Goal: Task Accomplishment & Management: Use online tool/utility

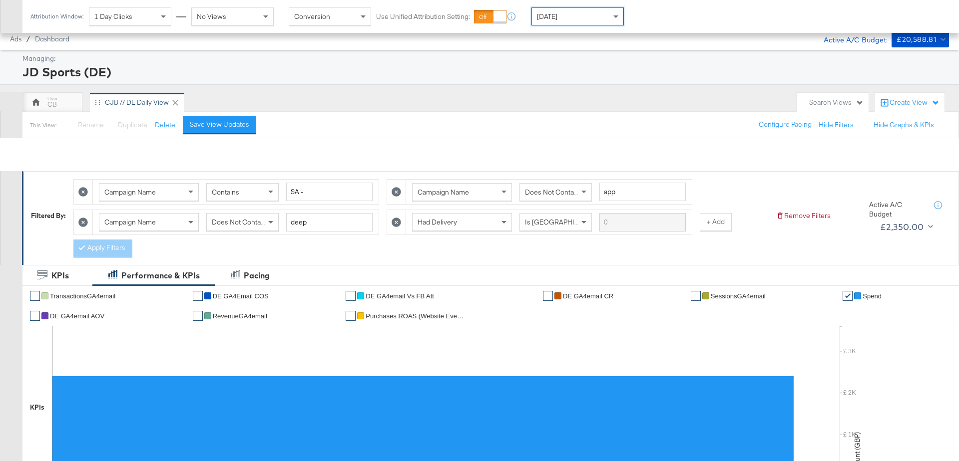
scroll to position [535, 0]
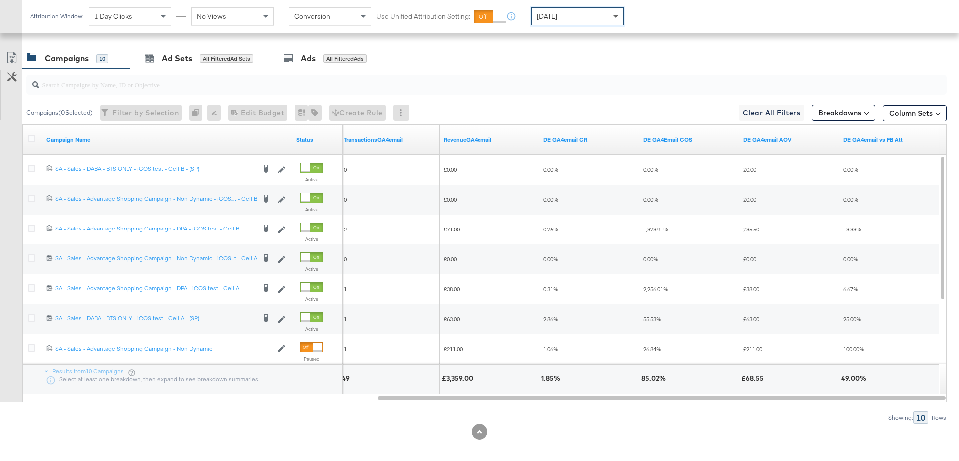
click at [616, 23] on span at bounding box center [617, 16] width 12 height 17
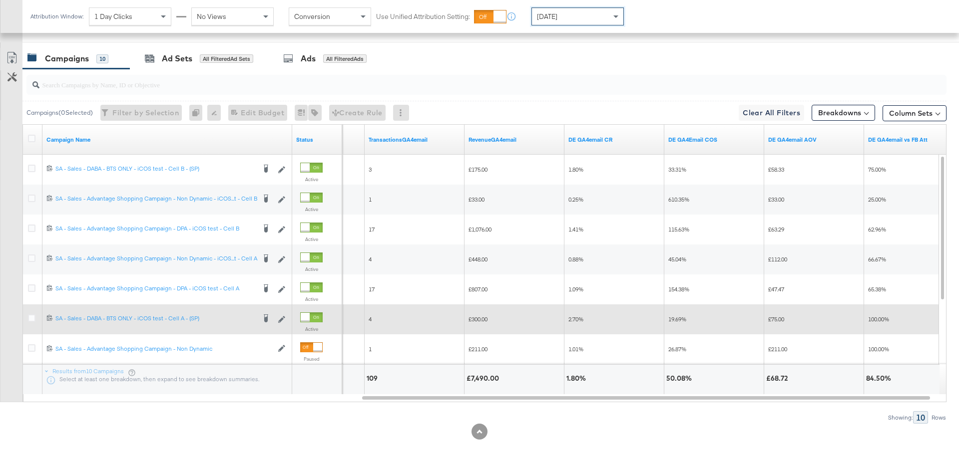
scroll to position [0, 0]
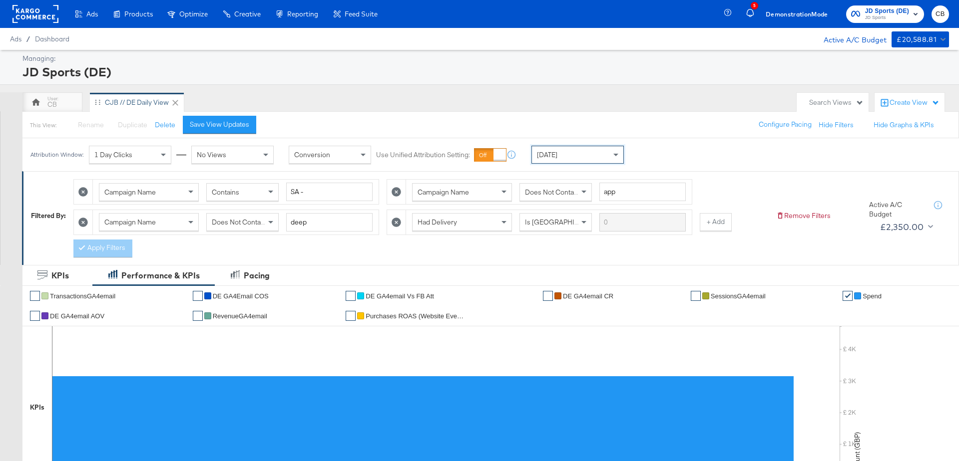
click at [28, 7] on rect at bounding box center [35, 14] width 46 height 18
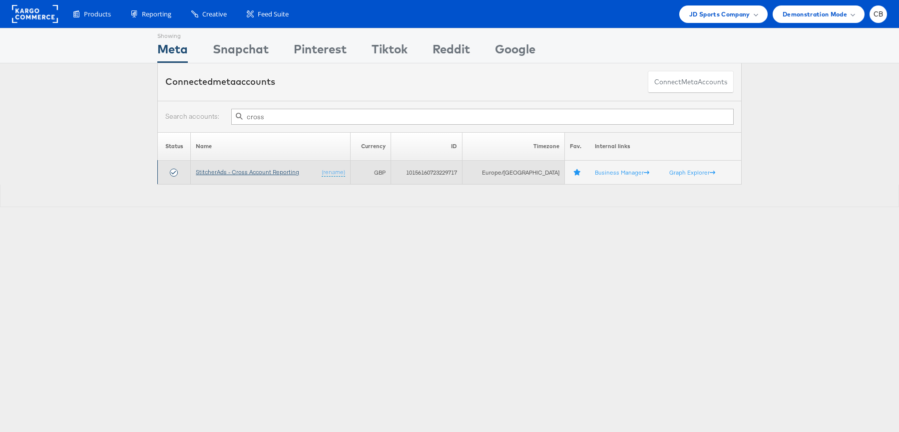
type input "cross"
click at [271, 172] on link "StitcherAds - Cross Account Reporting" at bounding box center [247, 171] width 103 height 7
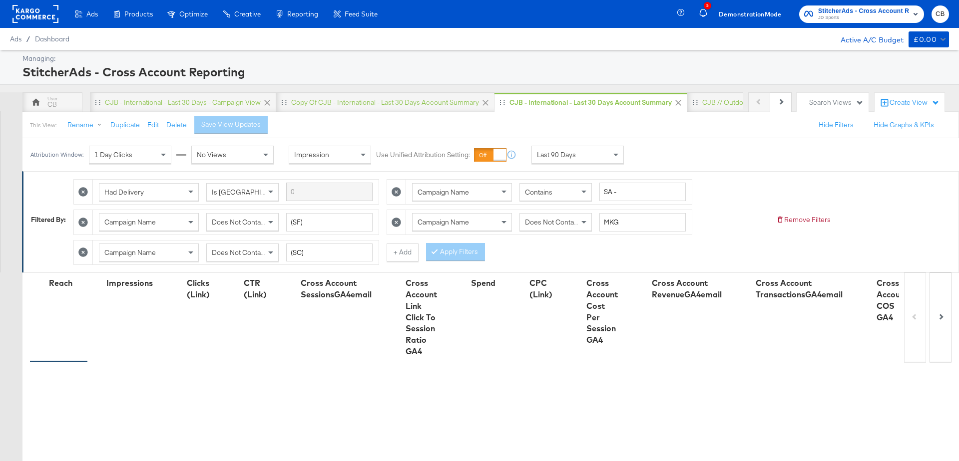
click at [602, 149] on div "Last 90 Days" at bounding box center [577, 154] width 91 height 17
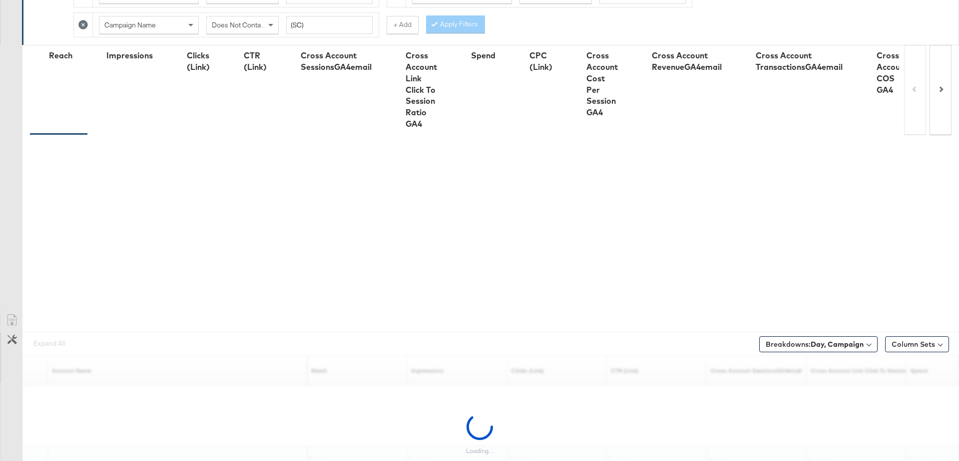
scroll to position [269, 0]
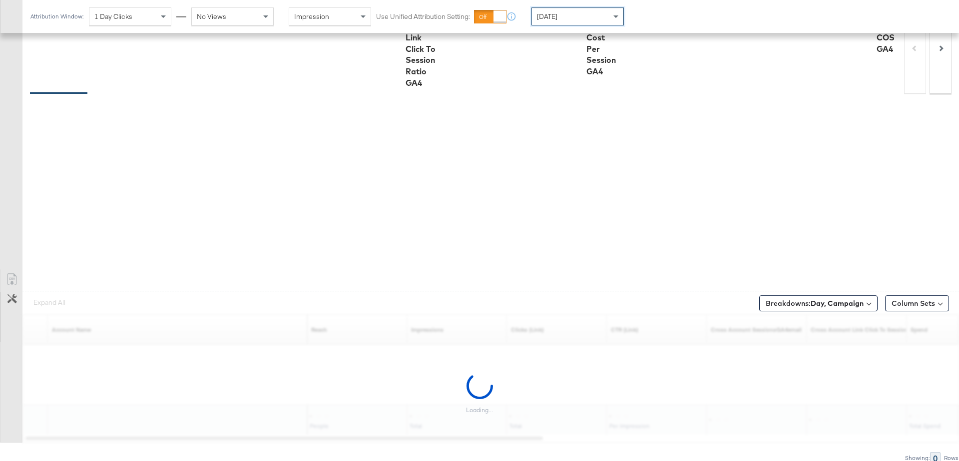
click at [841, 309] on div "Breakdowns: Day, Campaign" at bounding box center [818, 303] width 118 height 23
click at [845, 303] on b "Day, Campaign" at bounding box center [837, 303] width 53 height 9
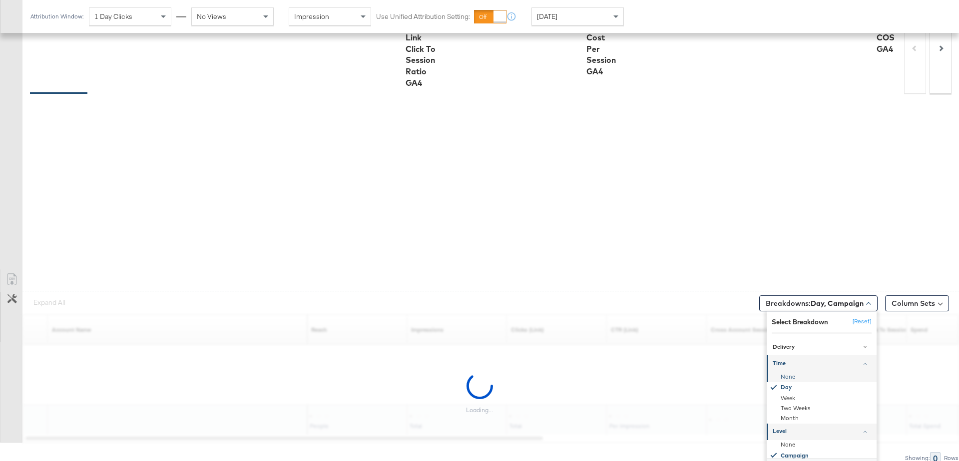
click at [788, 372] on div "None" at bounding box center [822, 377] width 108 height 10
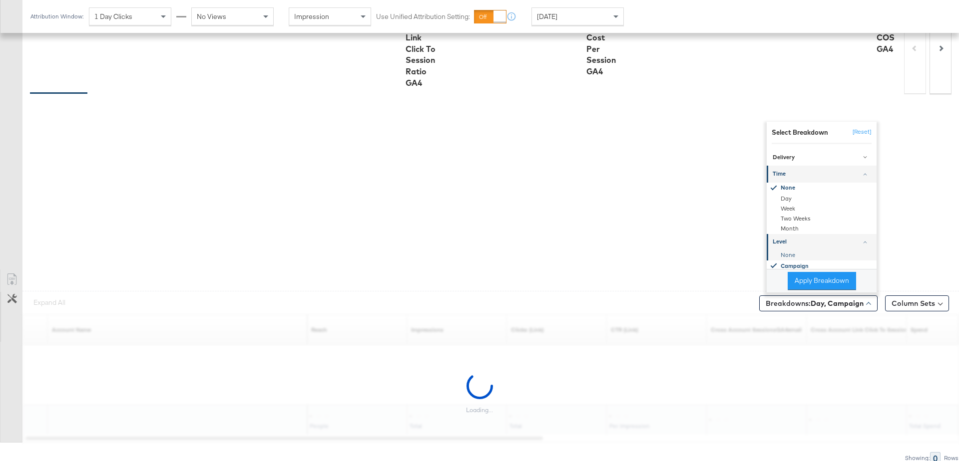
click at [784, 251] on div "None" at bounding box center [822, 255] width 108 height 10
click at [802, 273] on button "Apply Breakdown" at bounding box center [822, 281] width 68 height 18
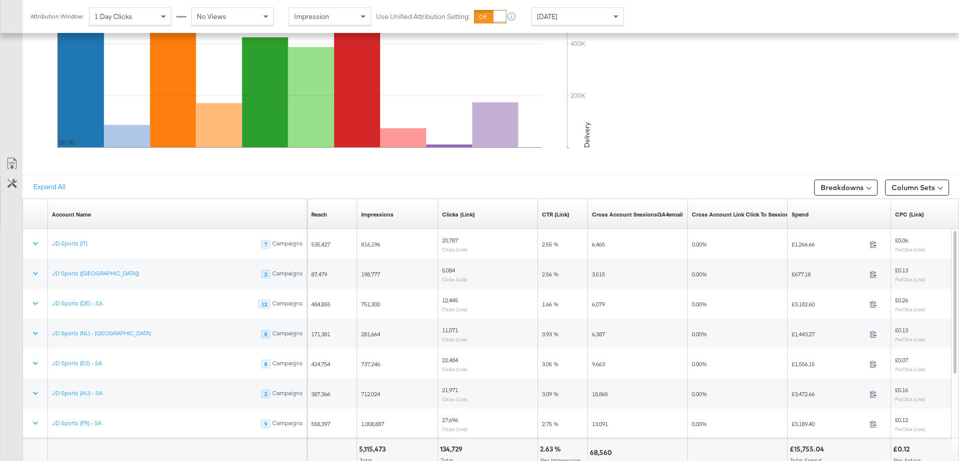
scroll to position [530, 0]
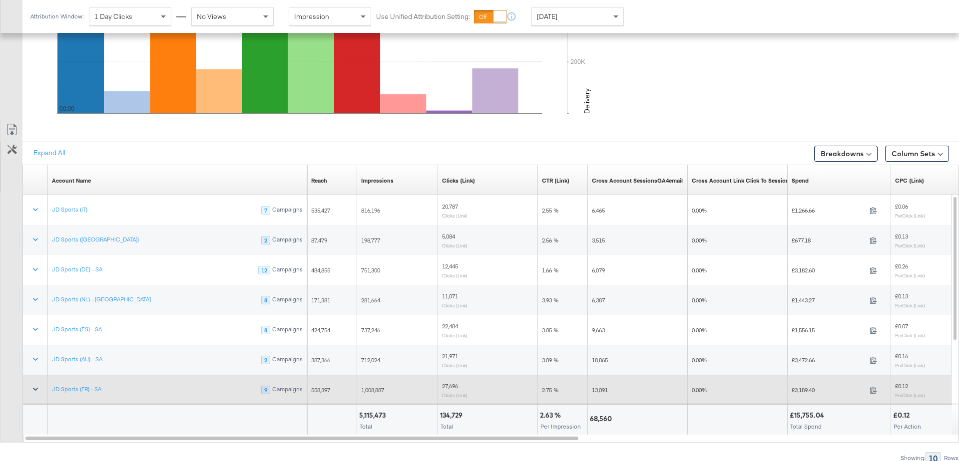
click at [27, 388] on button at bounding box center [35, 390] width 24 height 18
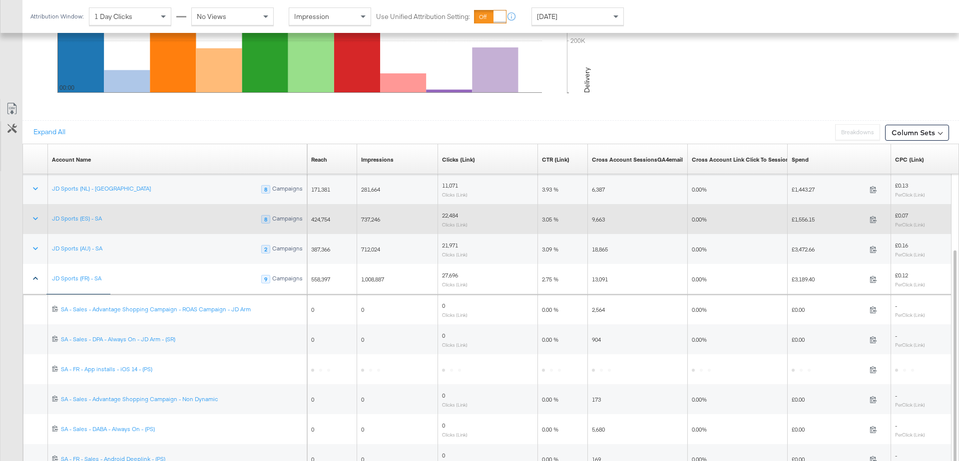
scroll to position [559, 0]
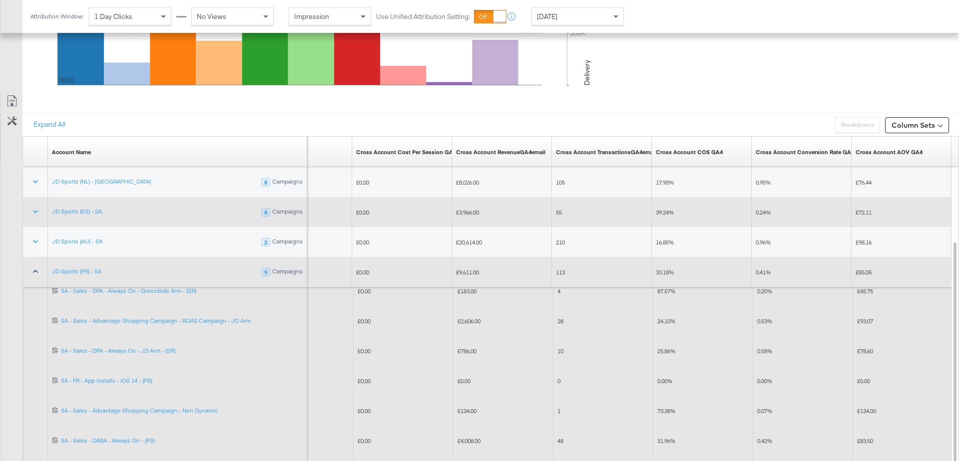
click at [34, 268] on icon at bounding box center [35, 272] width 10 height 10
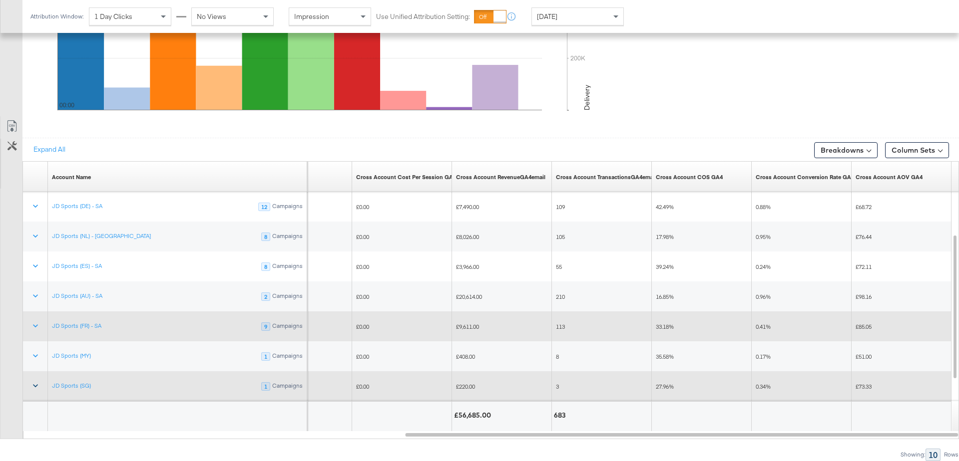
scroll to position [530, 0]
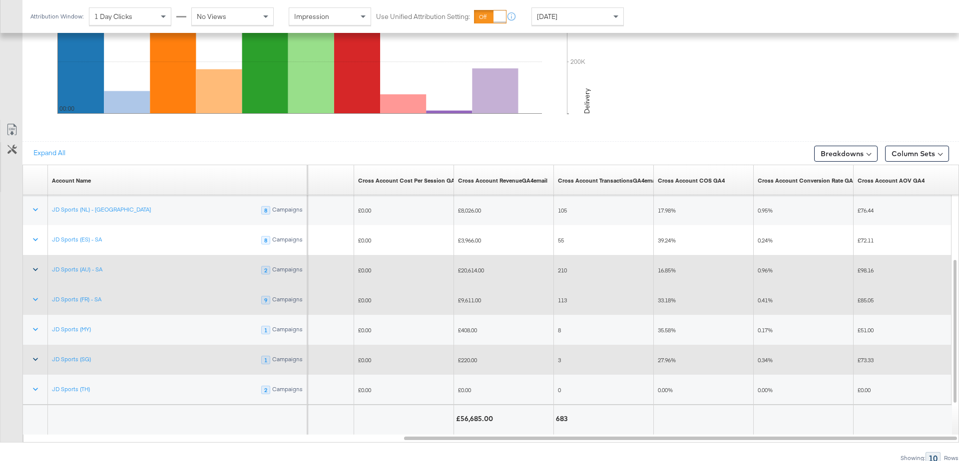
click at [34, 268] on icon at bounding box center [35, 270] width 10 height 10
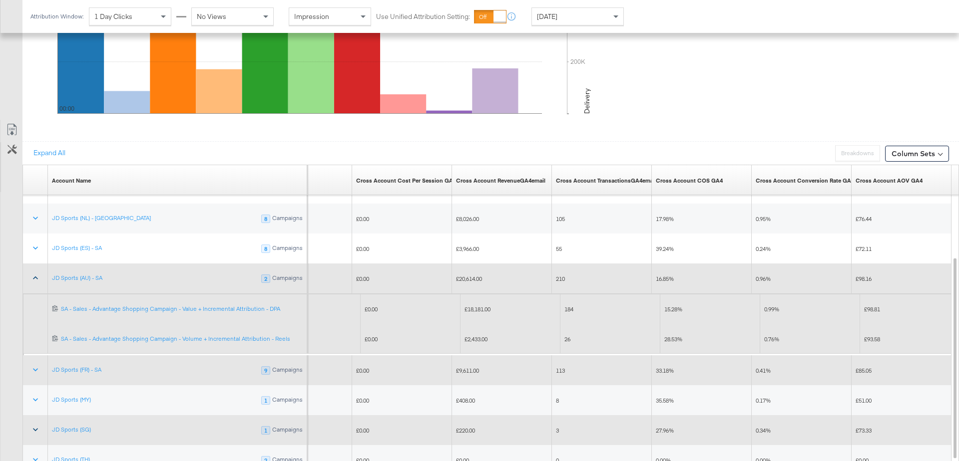
click at [34, 278] on icon at bounding box center [35, 278] width 10 height 10
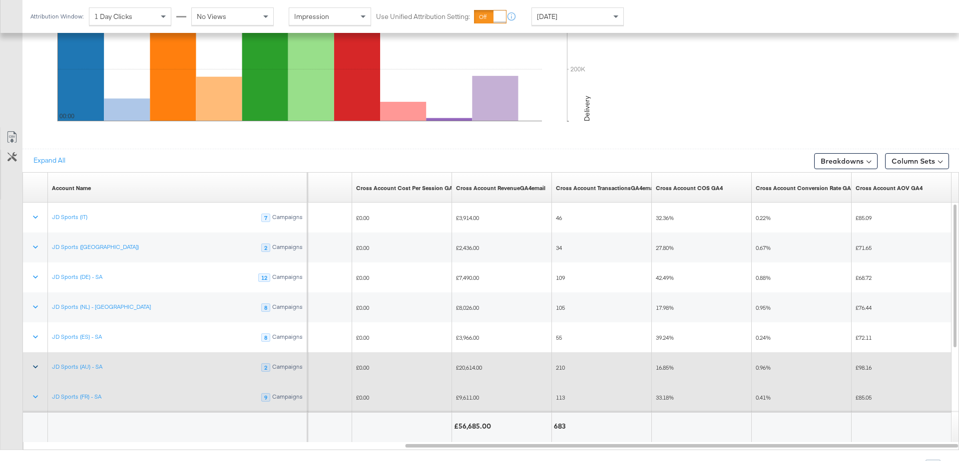
scroll to position [521, 0]
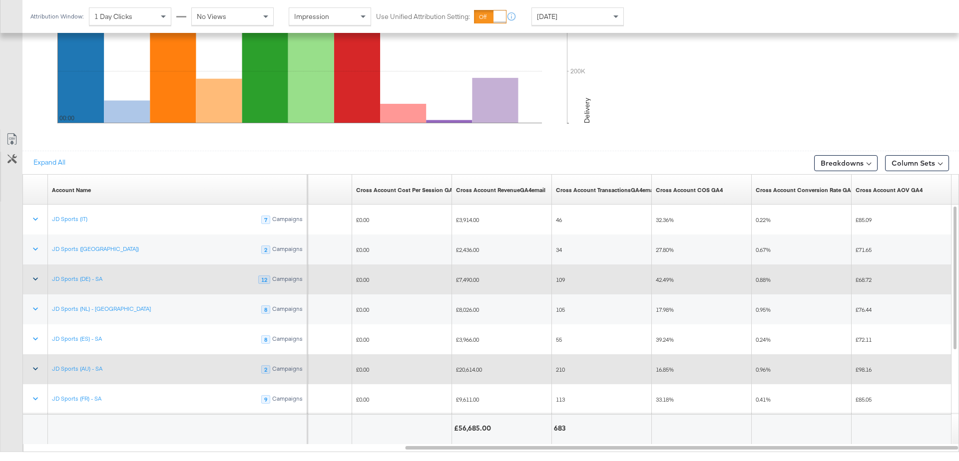
click at [34, 278] on icon at bounding box center [35, 279] width 10 height 10
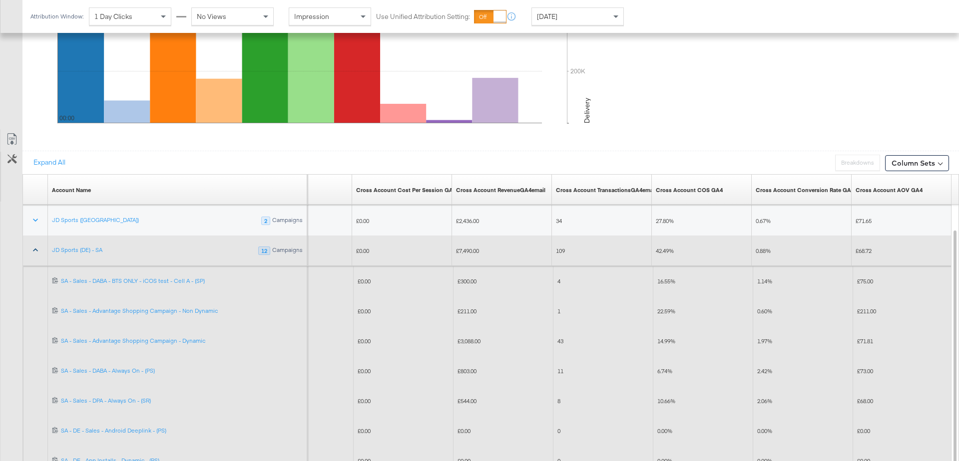
click at [34, 249] on icon at bounding box center [35, 250] width 10 height 10
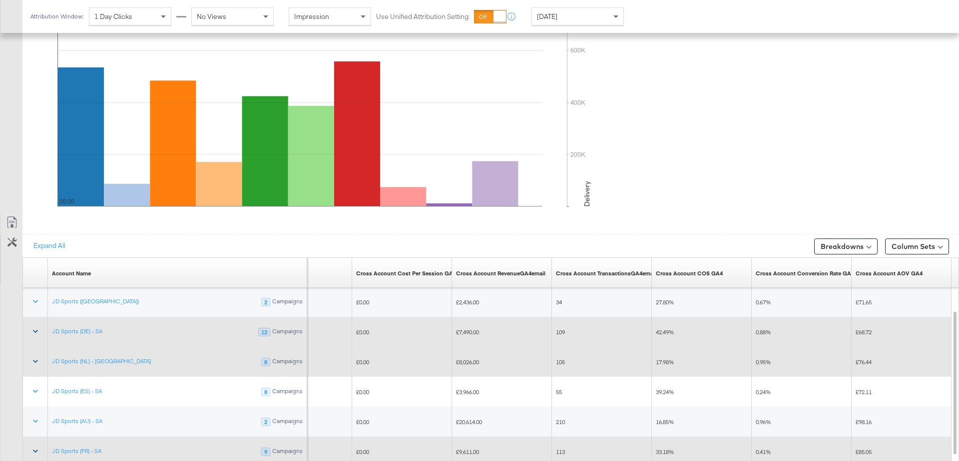
scroll to position [433, 0]
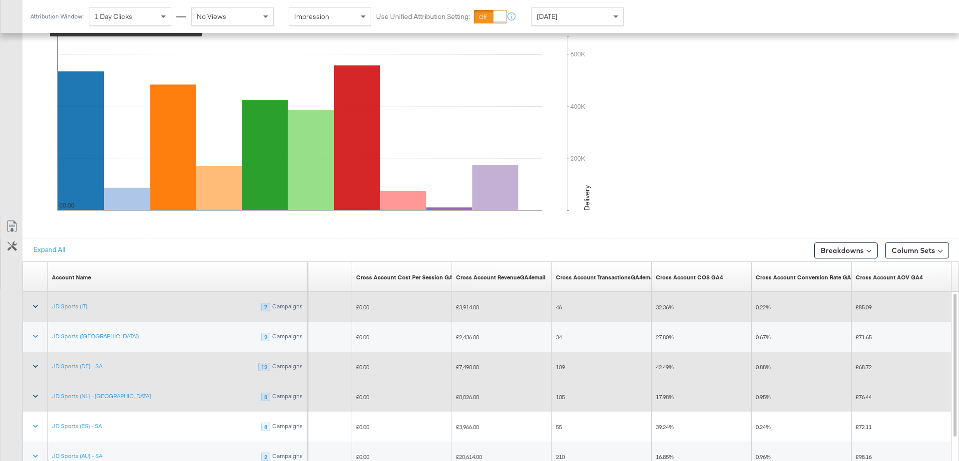
drag, startPoint x: 630, startPoint y: 367, endPoint x: 555, endPoint y: 396, distance: 80.3
click at [628, 367] on div "109" at bounding box center [602, 368] width 92 height 8
